Goal: Information Seeking & Learning: Learn about a topic

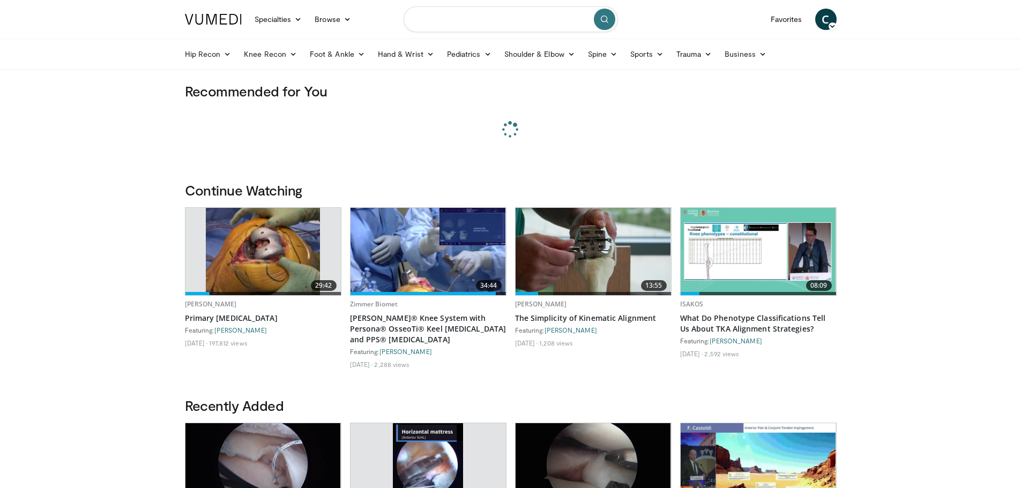
click at [480, 23] on input "Search topics, interventions" at bounding box center [511, 19] width 214 height 26
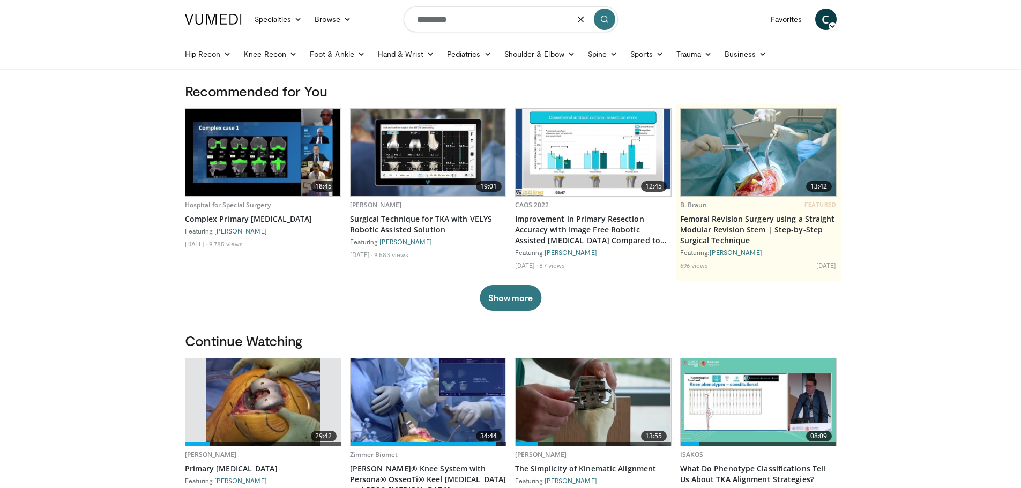
click at [484, 25] on input "*********" at bounding box center [511, 19] width 214 height 26
type input "**********"
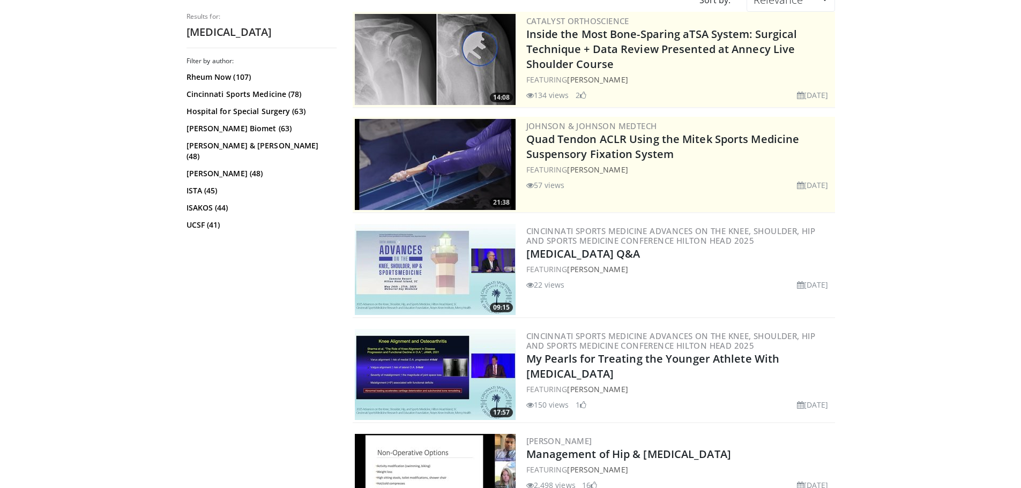
scroll to position [161, 0]
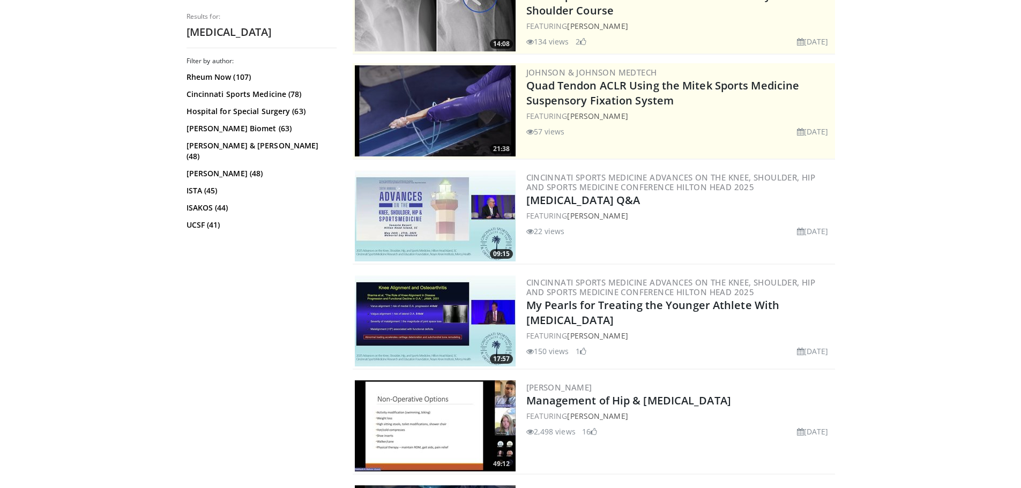
click at [430, 313] on img at bounding box center [435, 321] width 161 height 91
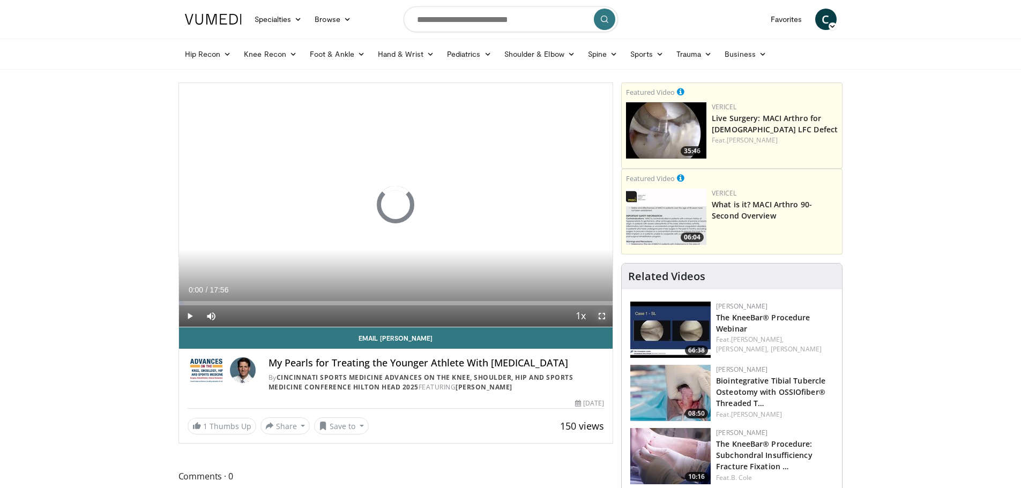
click at [605, 314] on span "Video Player" at bounding box center [601, 316] width 21 height 21
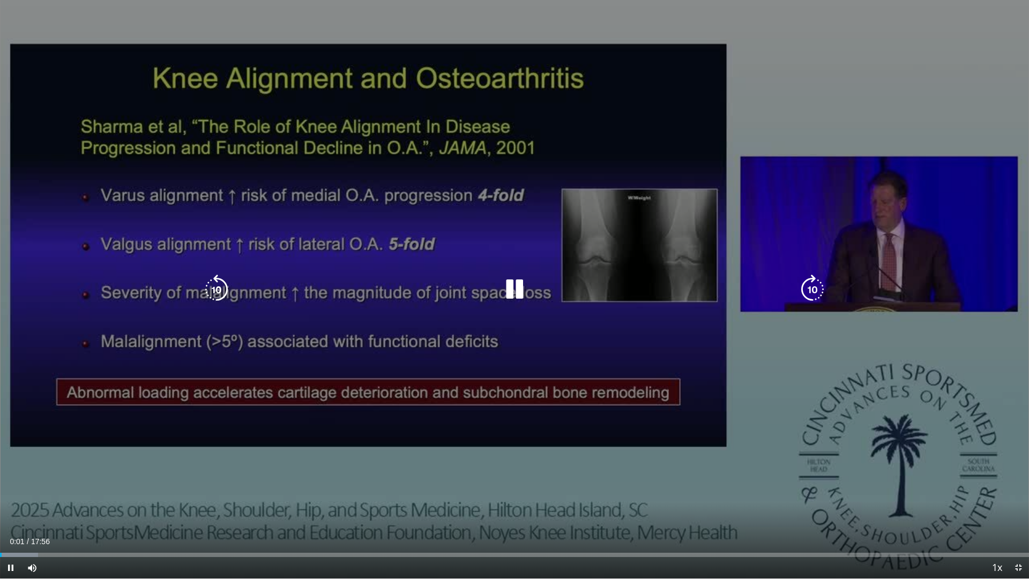
click at [820, 290] on icon "Video Player" at bounding box center [813, 290] width 30 height 30
click at [808, 290] on icon "Video Player" at bounding box center [813, 290] width 30 height 30
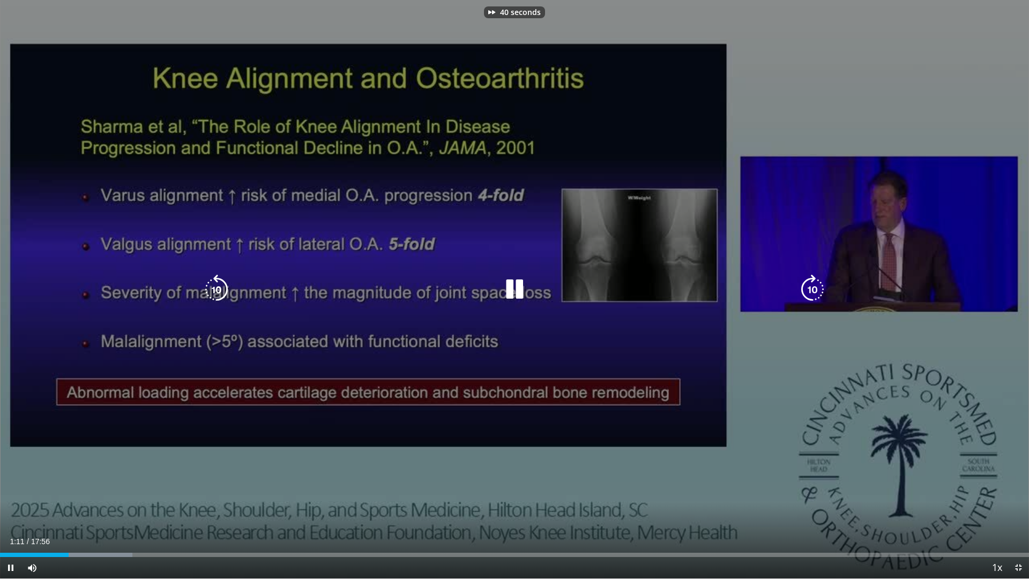
click at [808, 290] on icon "Video Player" at bounding box center [813, 290] width 30 height 30
click at [806, 291] on icon "Video Player" at bounding box center [813, 290] width 30 height 30
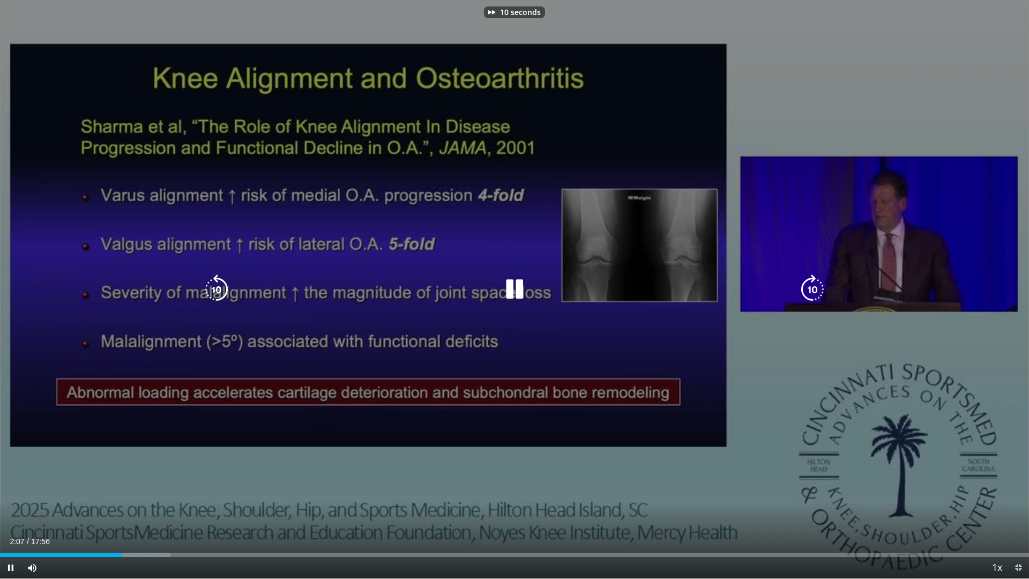
click at [806, 291] on icon "Video Player" at bounding box center [813, 290] width 30 height 30
click at [811, 291] on icon "Video Player" at bounding box center [813, 290] width 30 height 30
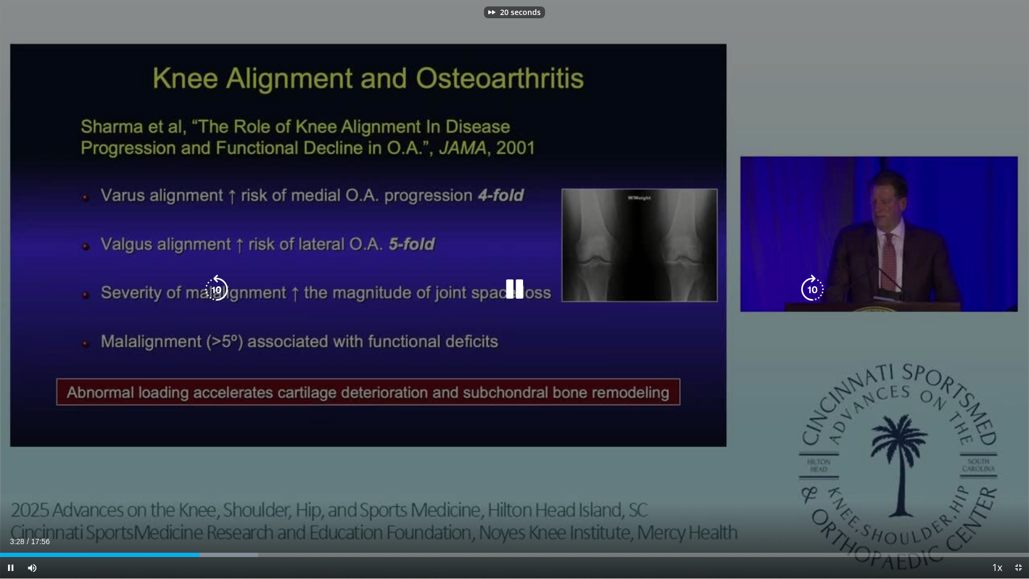
click at [813, 294] on icon "Video Player" at bounding box center [813, 290] width 30 height 30
click at [809, 295] on icon "Video Player" at bounding box center [813, 290] width 30 height 30
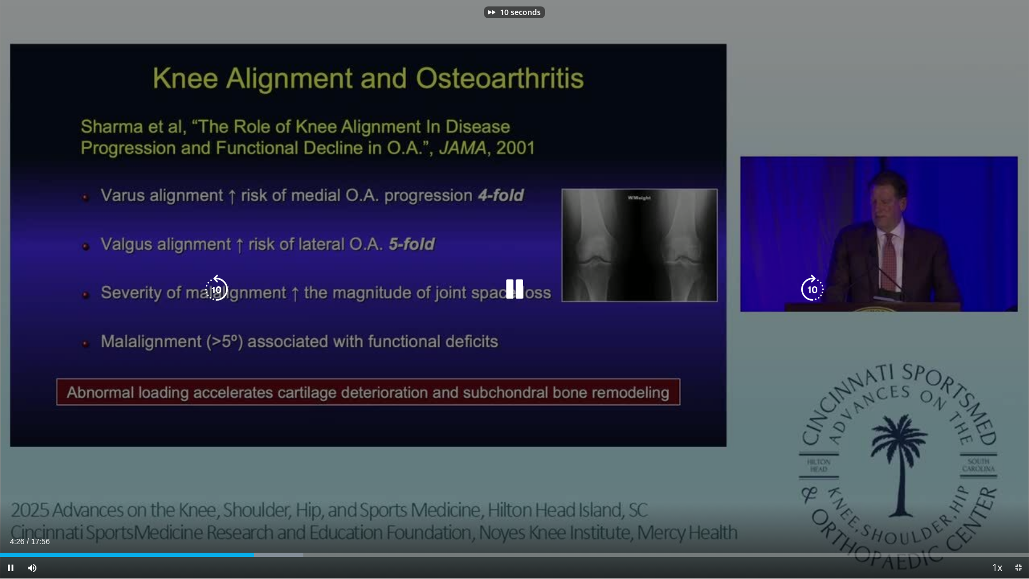
click at [809, 295] on icon "Video Player" at bounding box center [813, 290] width 30 height 30
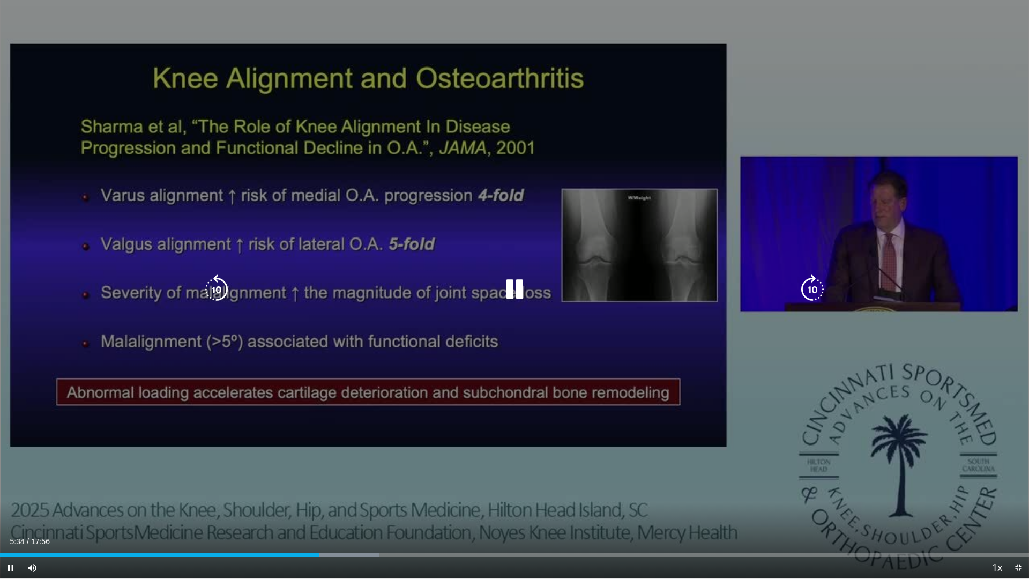
click at [514, 293] on icon "Video Player" at bounding box center [515, 290] width 30 height 30
click at [516, 294] on icon "Video Player" at bounding box center [515, 290] width 30 height 30
click at [825, 286] on icon "Video Player" at bounding box center [813, 290] width 30 height 30
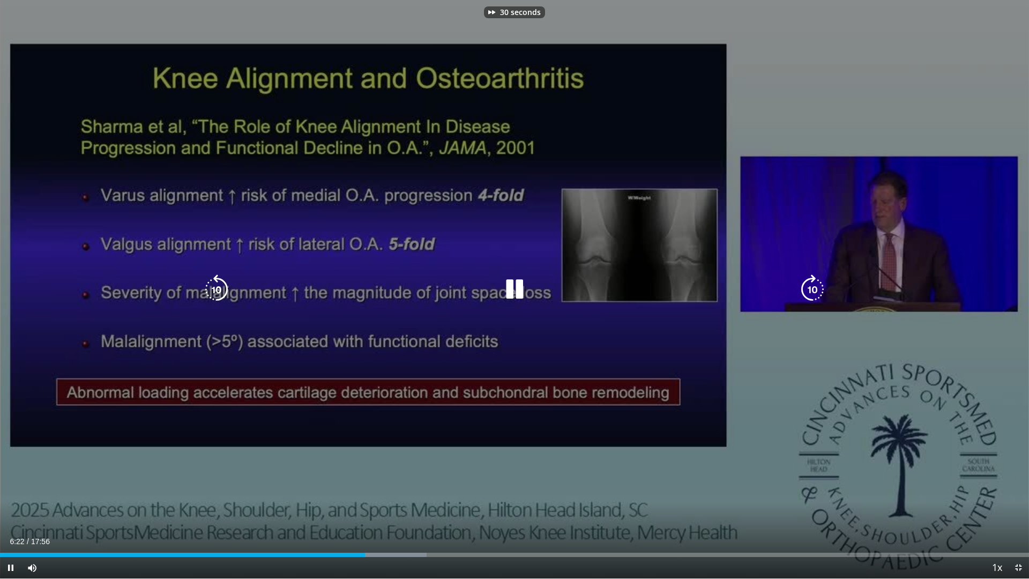
click at [825, 286] on icon "Video Player" at bounding box center [813, 290] width 30 height 30
click at [821, 285] on icon "Video Player" at bounding box center [813, 290] width 30 height 30
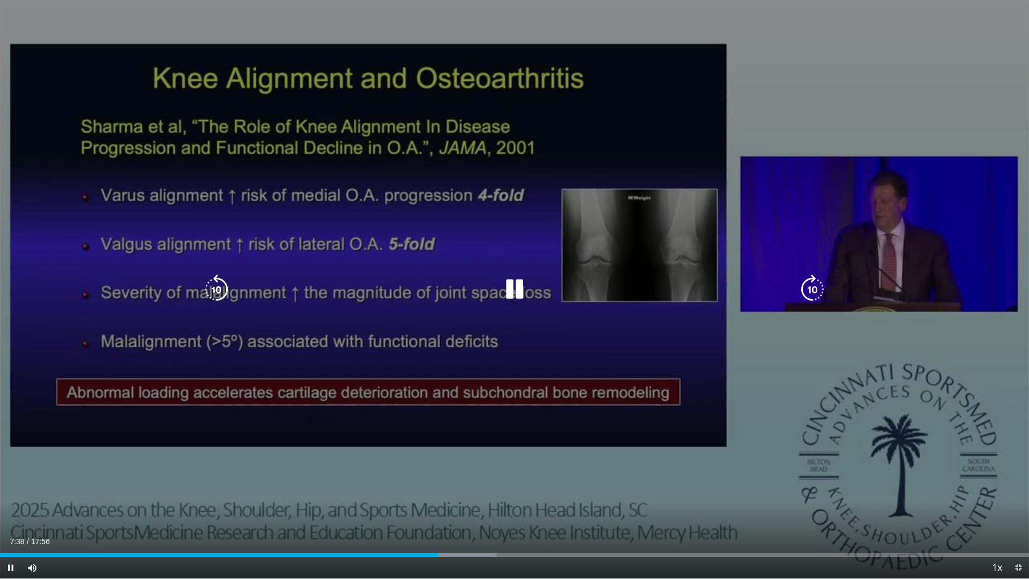
click at [511, 299] on icon "Video Player" at bounding box center [515, 290] width 30 height 30
click at [504, 285] on icon "Video Player" at bounding box center [515, 290] width 30 height 30
click at [804, 278] on icon "Video Player" at bounding box center [813, 290] width 30 height 30
click at [806, 282] on icon "Video Player" at bounding box center [813, 290] width 30 height 30
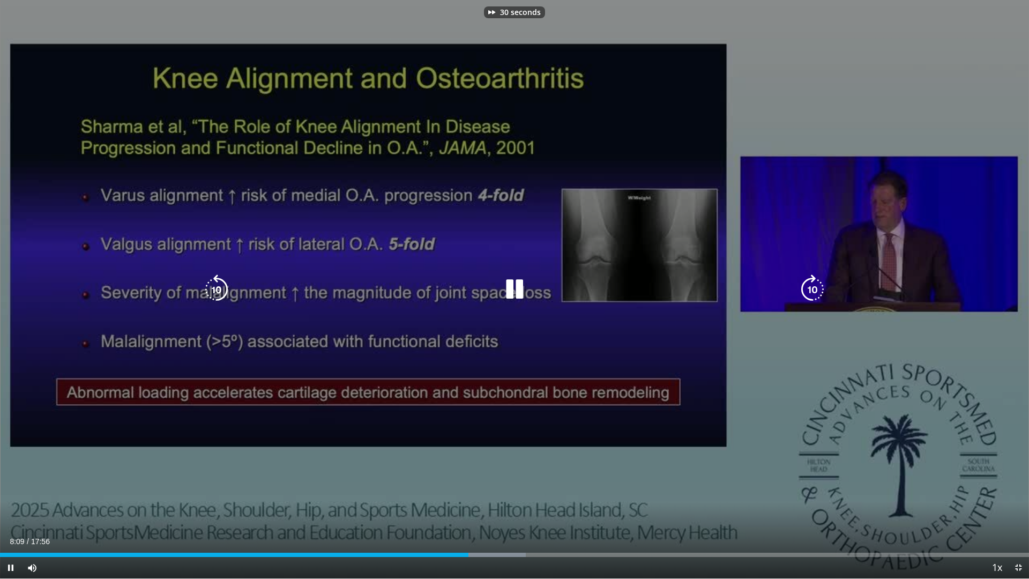
click at [826, 296] on icon "Video Player" at bounding box center [813, 290] width 30 height 30
click at [822, 293] on icon "Video Player" at bounding box center [813, 290] width 30 height 30
click at [819, 284] on icon "Video Player" at bounding box center [813, 290] width 30 height 30
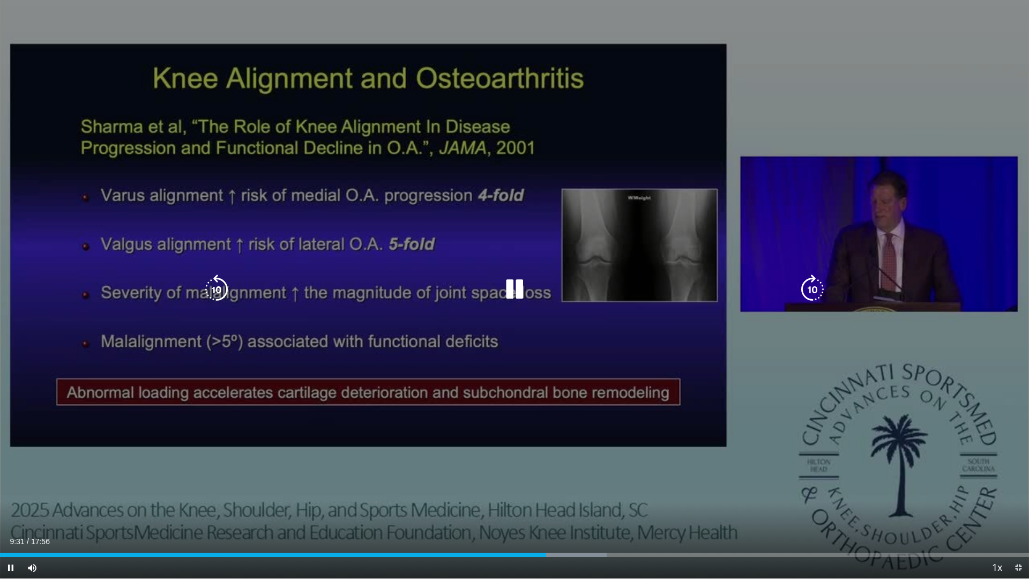
click at [806, 288] on icon "Video Player" at bounding box center [813, 290] width 30 height 30
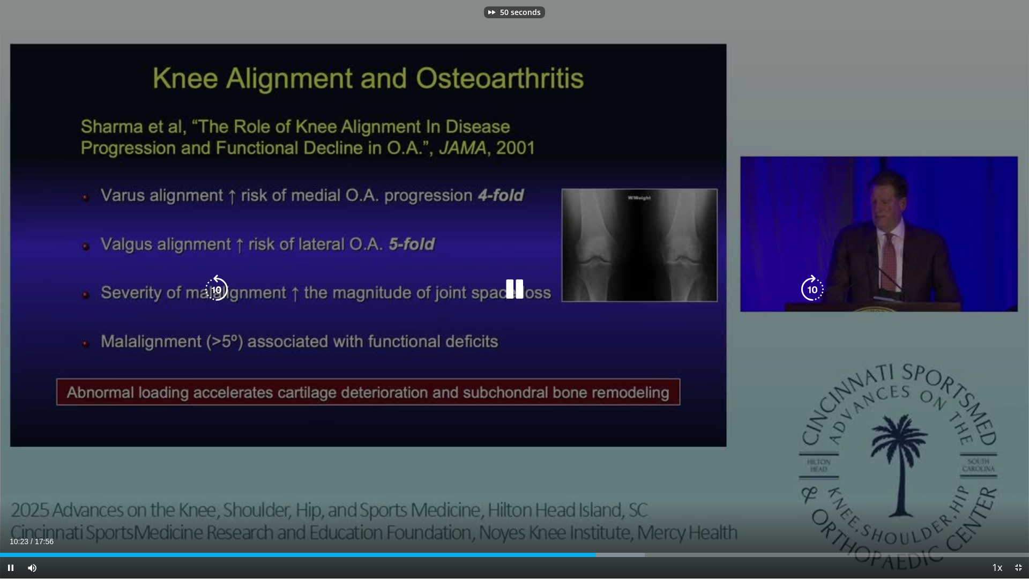
click at [806, 288] on icon "Video Player" at bounding box center [813, 290] width 30 height 30
click at [518, 291] on icon "Video Player" at bounding box center [515, 290] width 30 height 30
click at [516, 290] on icon "Video Player" at bounding box center [515, 290] width 30 height 30
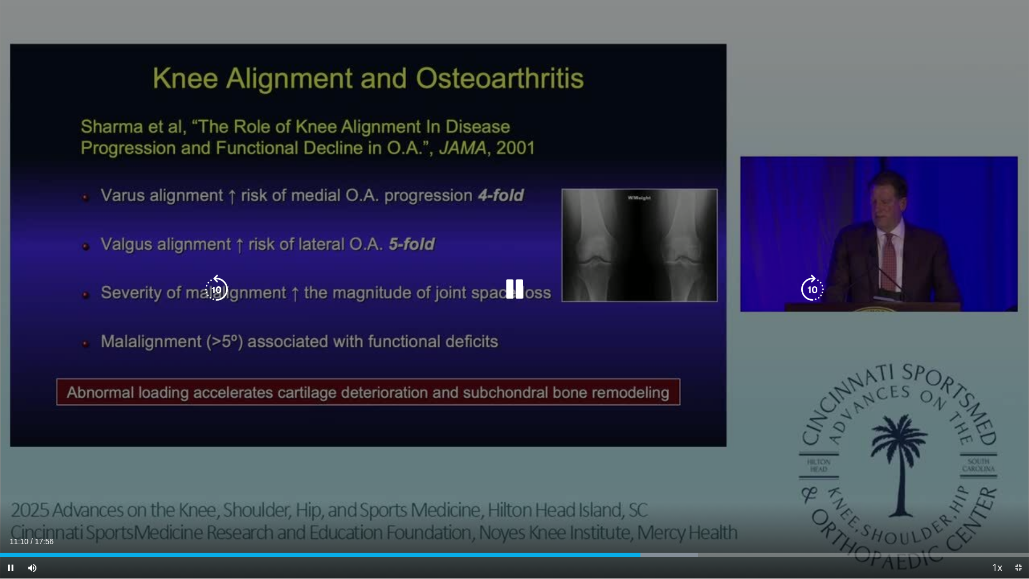
click at [813, 296] on icon "Video Player" at bounding box center [813, 290] width 30 height 30
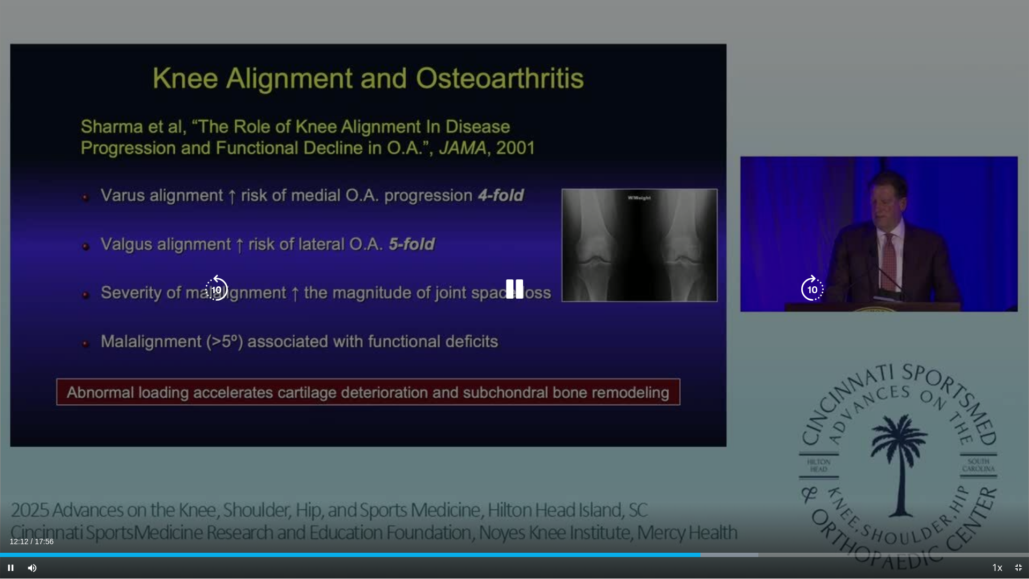
click at [816, 286] on icon "Video Player" at bounding box center [813, 290] width 30 height 30
click at [814, 292] on icon "Video Player" at bounding box center [813, 290] width 30 height 30
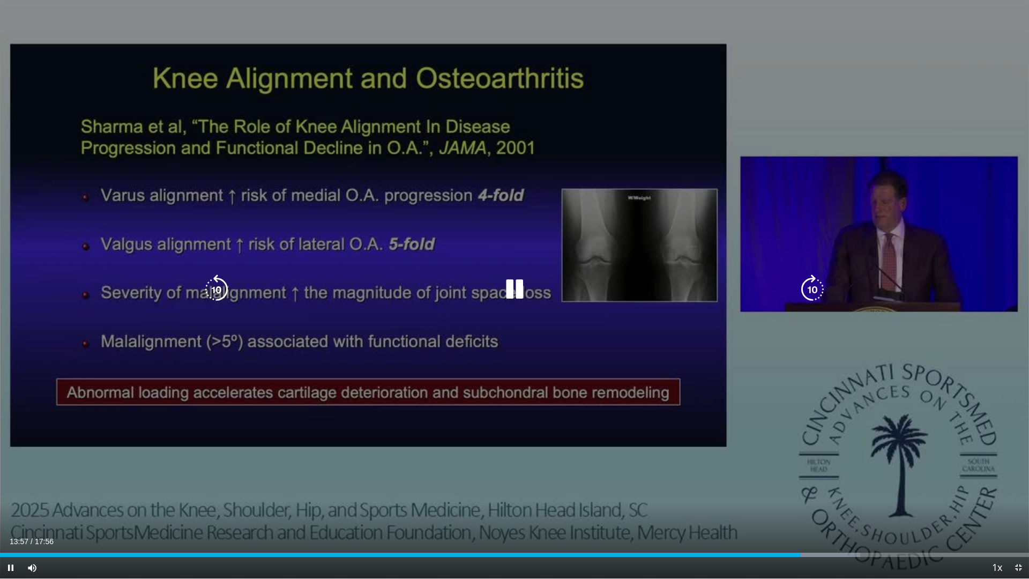
click at [813, 284] on icon "Video Player" at bounding box center [813, 290] width 30 height 30
click at [811, 289] on icon "Video Player" at bounding box center [813, 290] width 30 height 30
click at [813, 294] on icon "Video Player" at bounding box center [813, 290] width 30 height 30
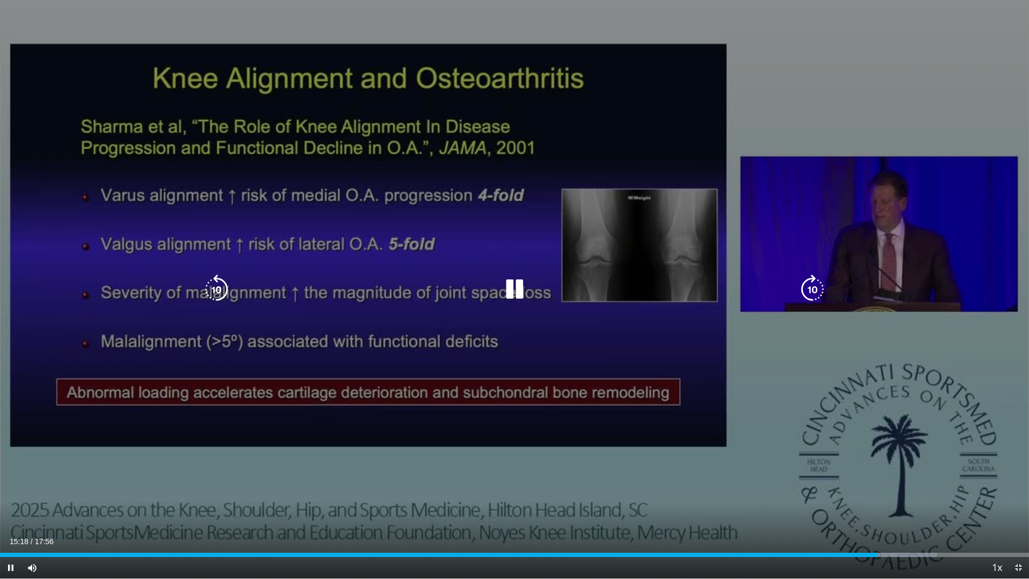
click at [813, 293] on icon "Video Player" at bounding box center [813, 290] width 30 height 30
click at [813, 293] on div "10 seconds Tap to unmute" at bounding box center [514, 289] width 1029 height 578
click at [816, 288] on icon "Video Player" at bounding box center [813, 290] width 30 height 30
click at [519, 286] on icon "Video Player" at bounding box center [515, 290] width 30 height 30
click at [219, 286] on icon "Video Player" at bounding box center [217, 290] width 30 height 30
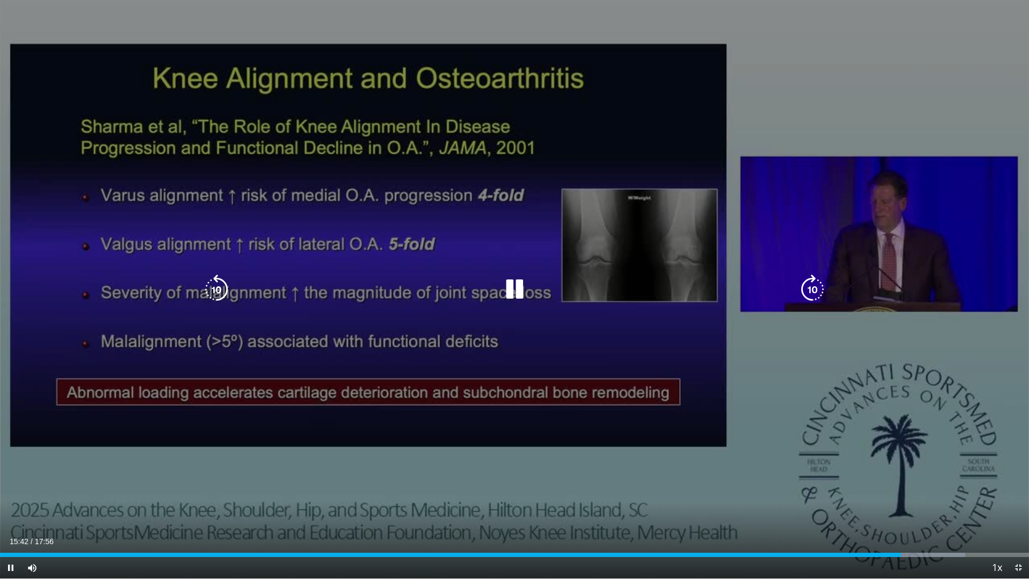
click at [814, 287] on icon "Video Player" at bounding box center [813, 290] width 30 height 30
click at [505, 291] on icon "Video Player" at bounding box center [515, 290] width 30 height 30
